Goal: Information Seeking & Learning: Learn about a topic

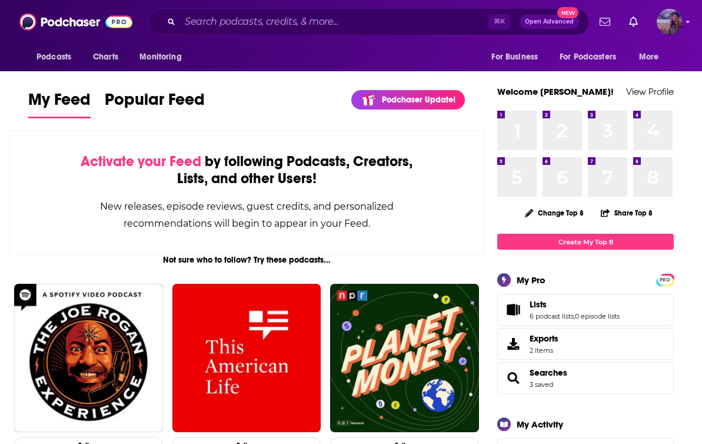
click at [672, 29] on img "Logged in as lorimahon" at bounding box center [670, 22] width 26 height 26
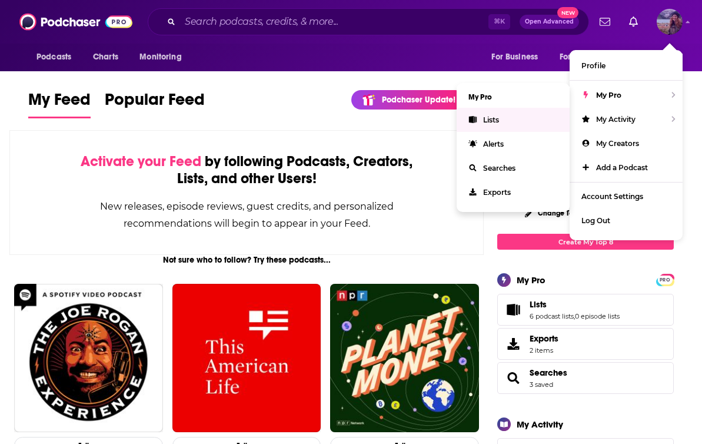
click at [498, 125] on link "Lists" at bounding box center [513, 120] width 113 height 24
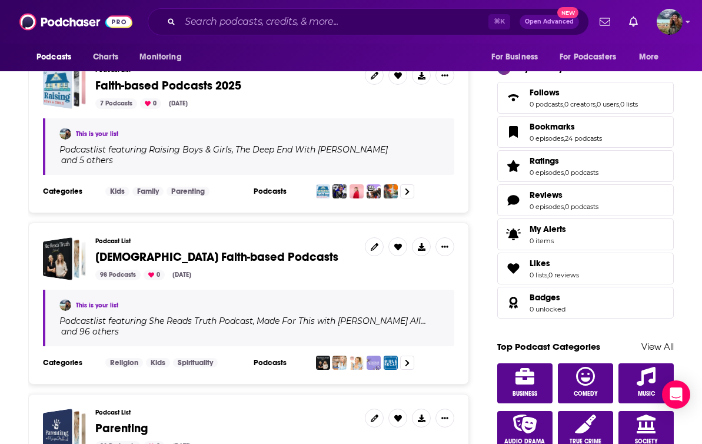
scroll to position [368, 0]
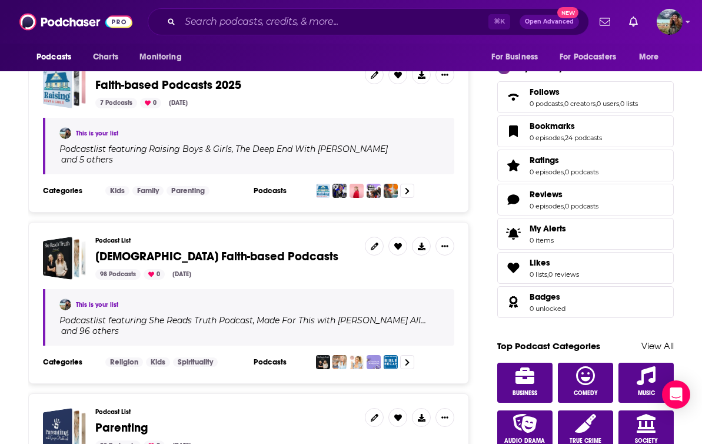
click at [251, 249] on span "[DEMOGRAPHIC_DATA] Faith-based Podcasts" at bounding box center [216, 256] width 243 height 15
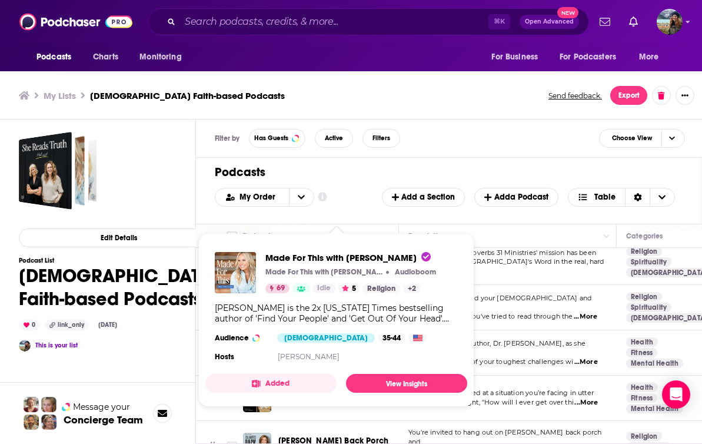
scroll to position [143, 0]
click at [539, 313] on span "just read?" Maybe you've tried to read through the" at bounding box center [490, 317] width 165 height 8
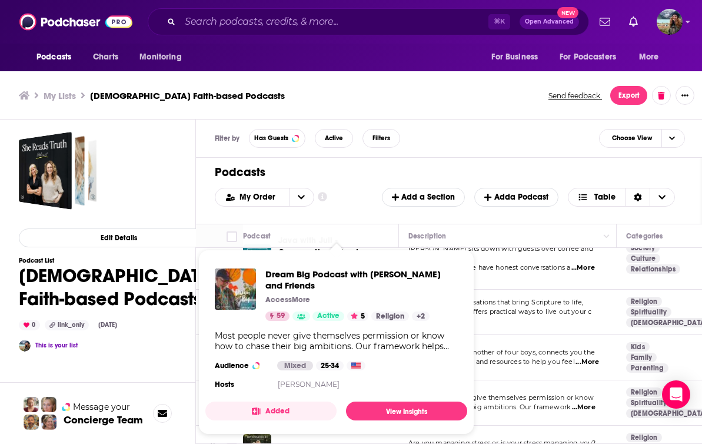
scroll to position [1989, 0]
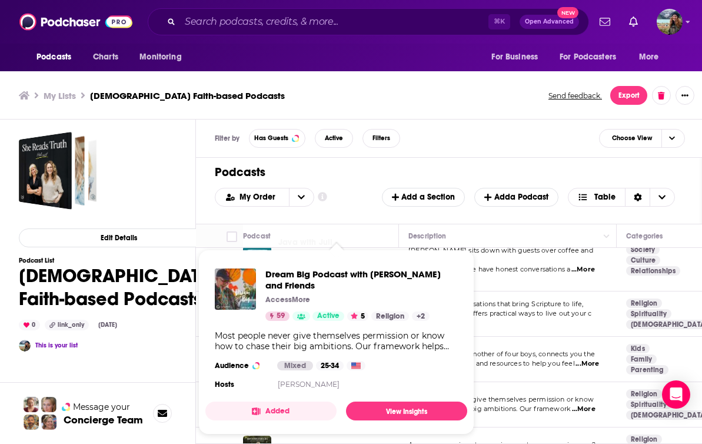
click at [505, 121] on div "Filter by Has Guests Active Filters Choose View" at bounding box center [450, 138] width 508 height 38
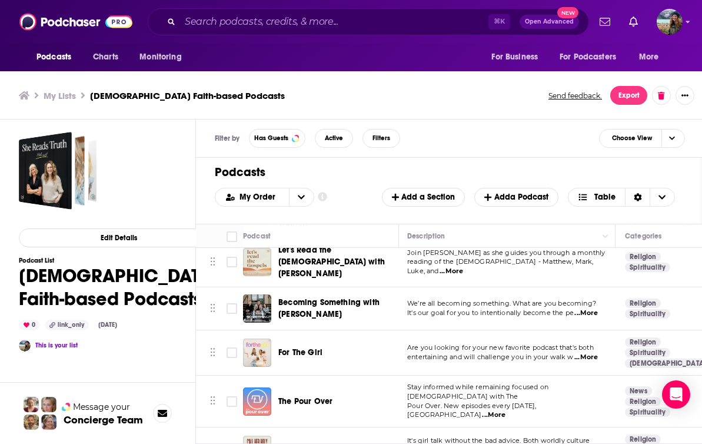
scroll to position [3805, 1]
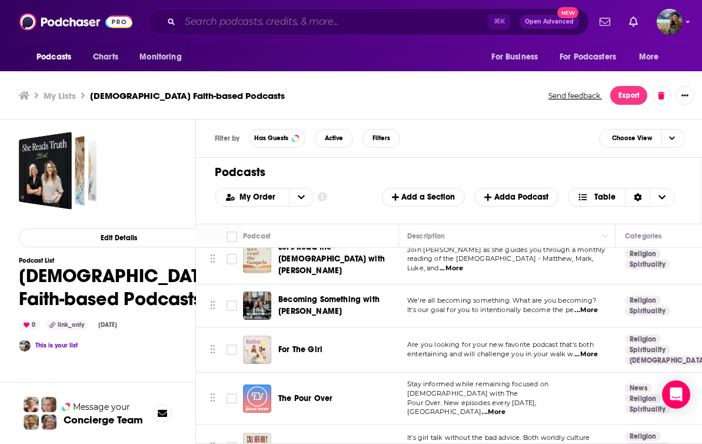
click at [275, 27] on input "Search podcasts, credits, & more..." at bounding box center [334, 21] width 308 height 19
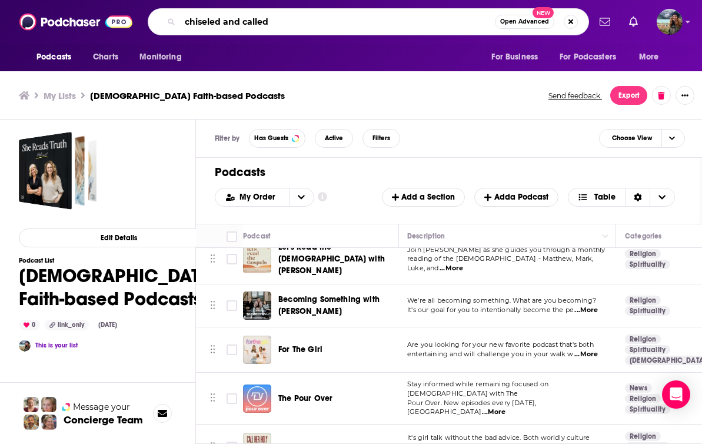
type input "chiseled and called"
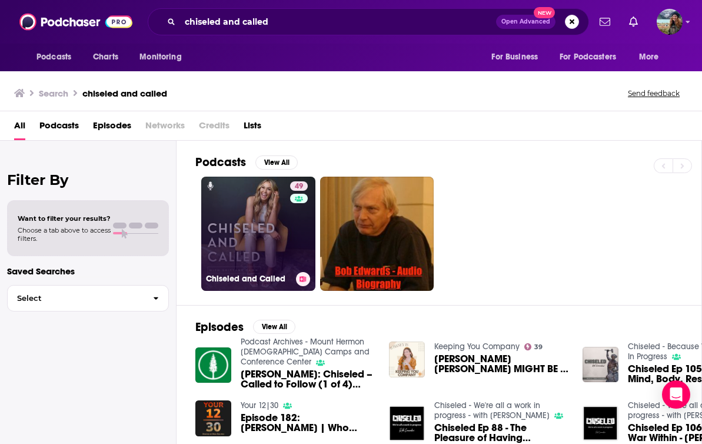
click at [290, 232] on div "49" at bounding box center [300, 226] width 21 height 91
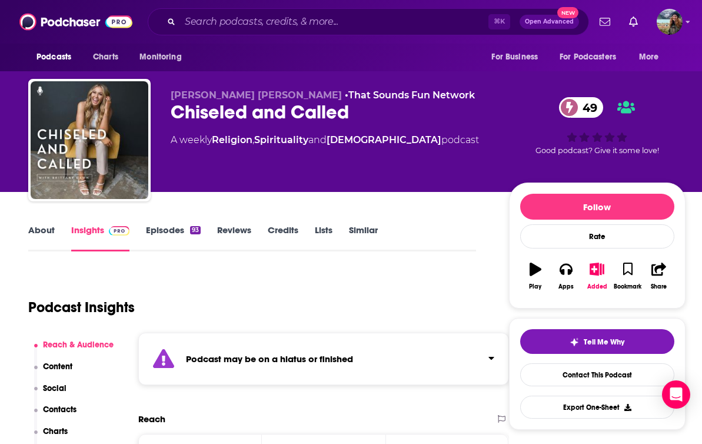
click at [41, 233] on link "About" at bounding box center [41, 237] width 26 height 27
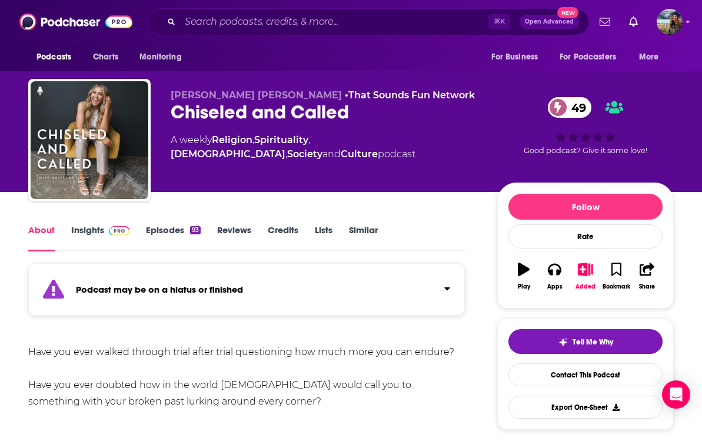
click at [170, 228] on link "Episodes 93" at bounding box center [173, 237] width 55 height 27
